Goal: Task Accomplishment & Management: Manage account settings

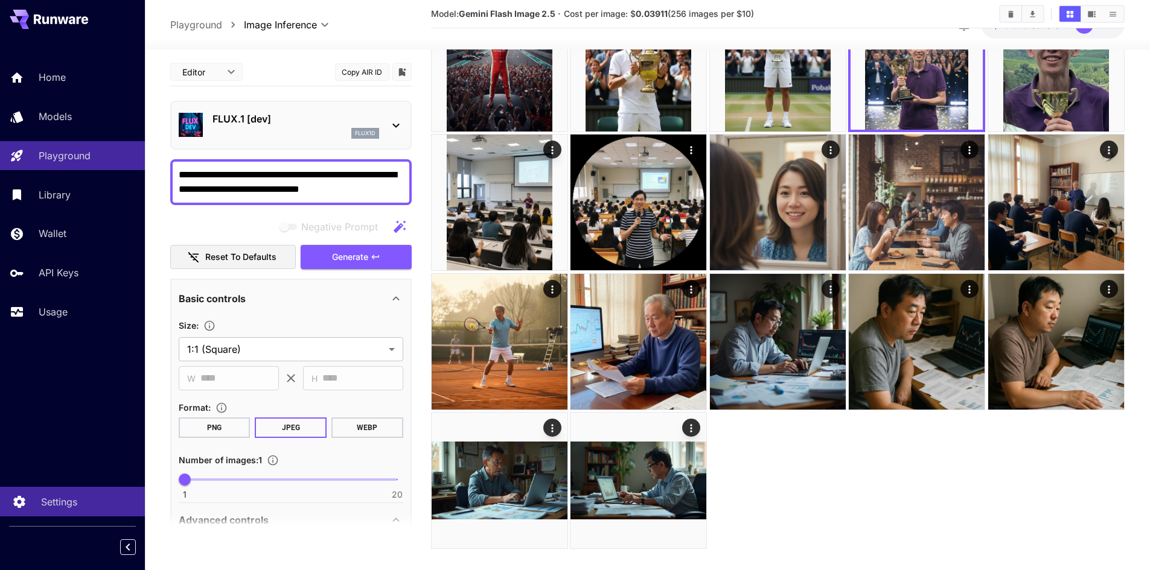
click at [46, 500] on p "Settings" at bounding box center [59, 502] width 36 height 14
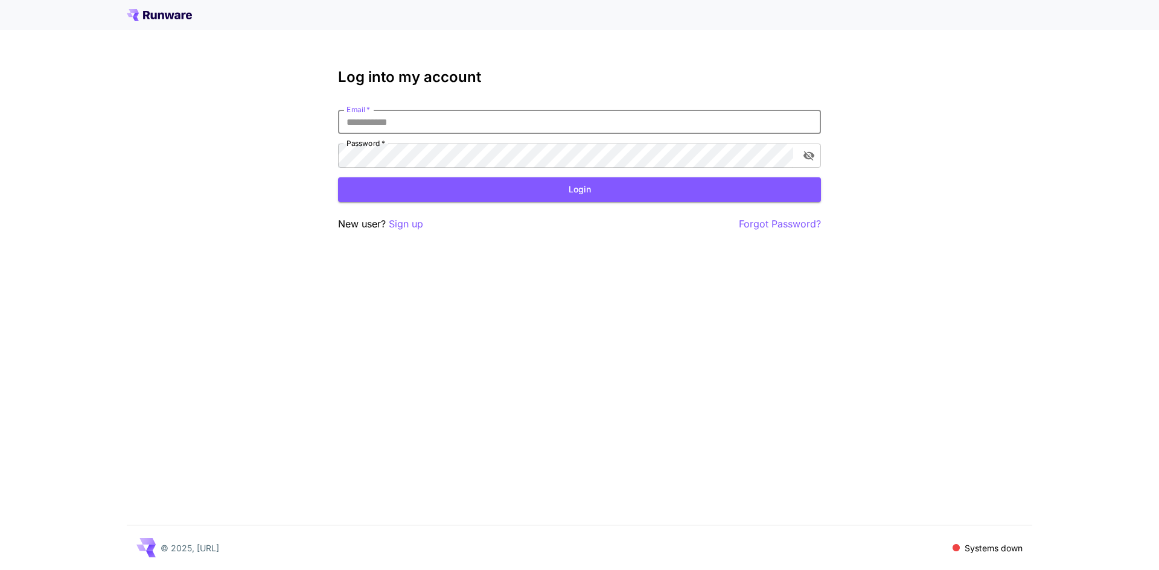
click at [375, 123] on input "Email   *" at bounding box center [579, 122] width 483 height 24
type input "**********"
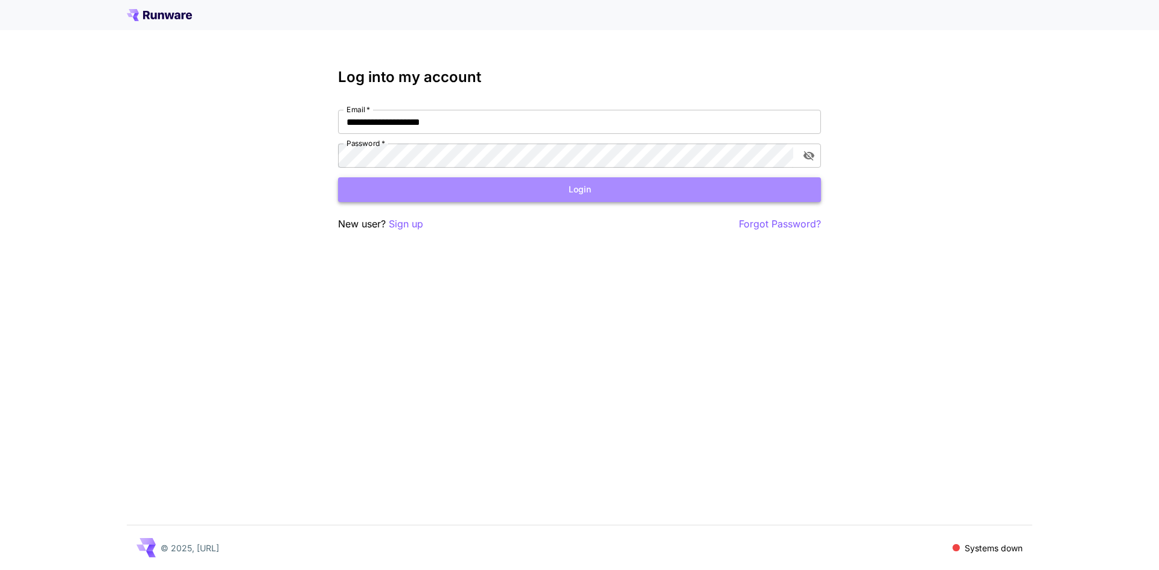
click at [481, 191] on button "Login" at bounding box center [579, 189] width 483 height 25
